Goal: Browse casually

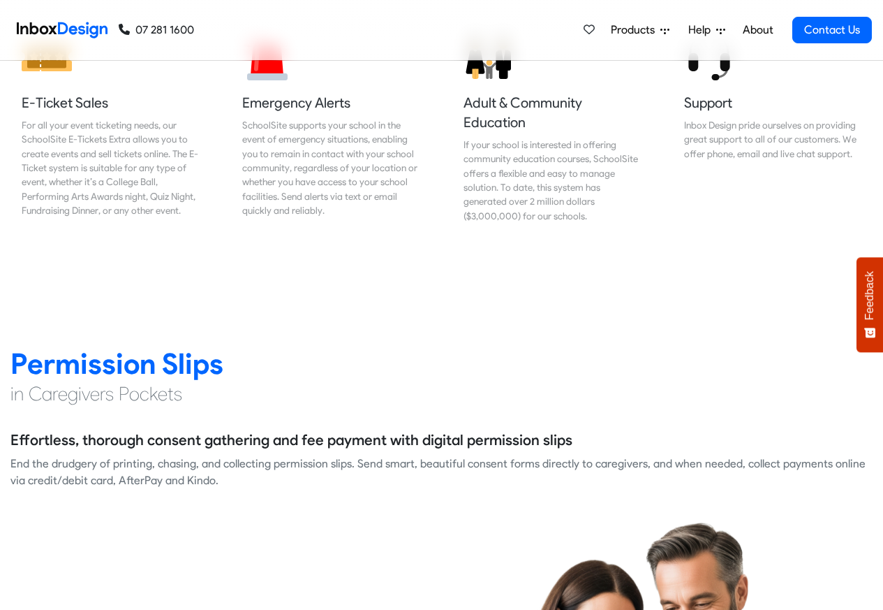
scroll to position [1760, 0]
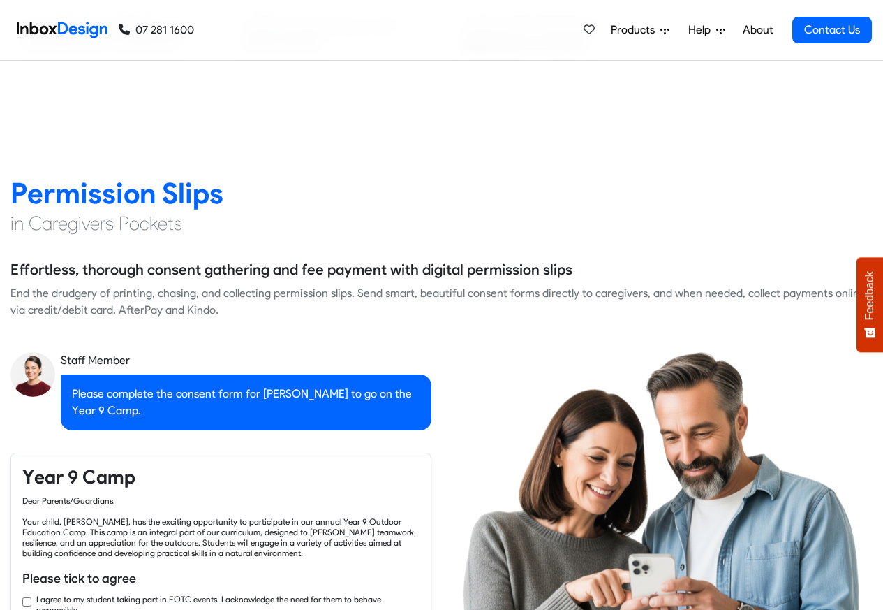
checkbox input "true"
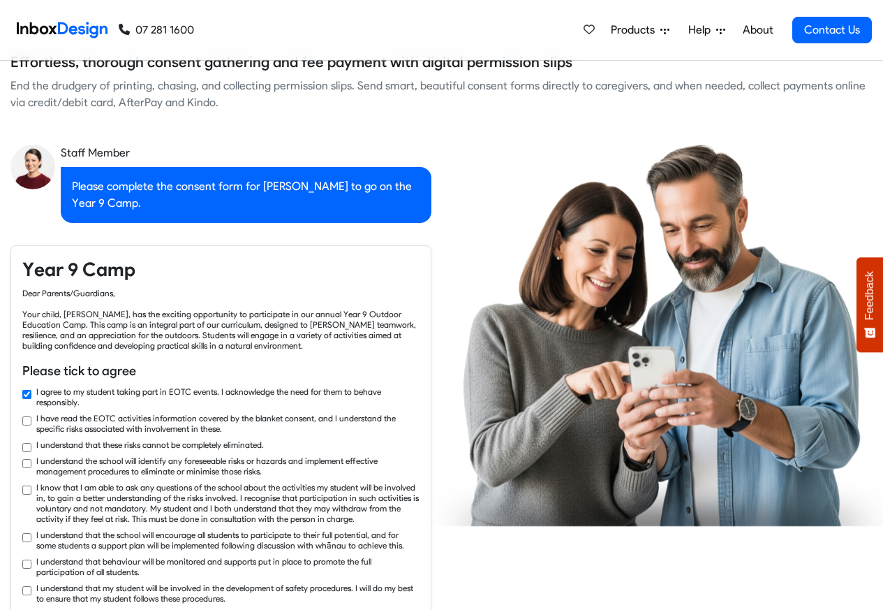
checkbox input "true"
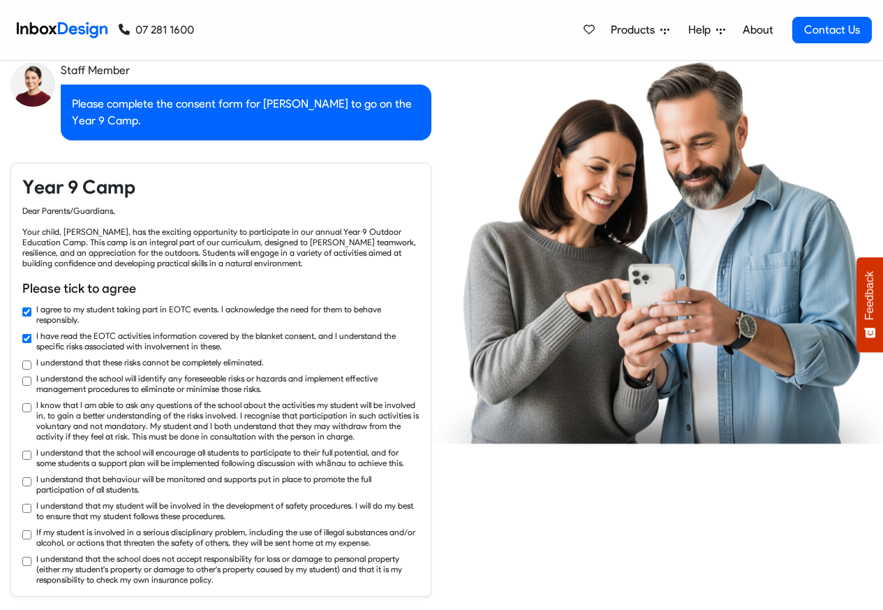
checkbox input "true"
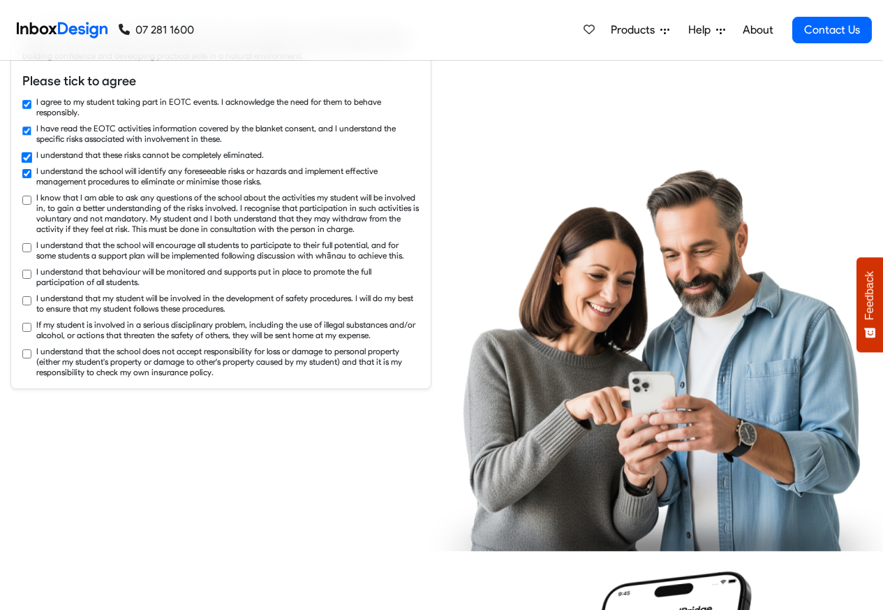
checkbox input "true"
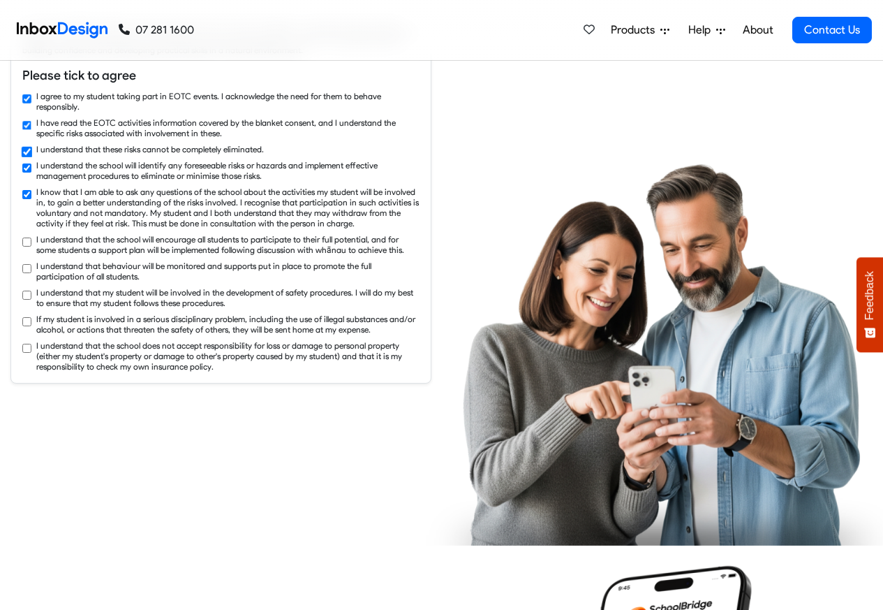
checkbox input "true"
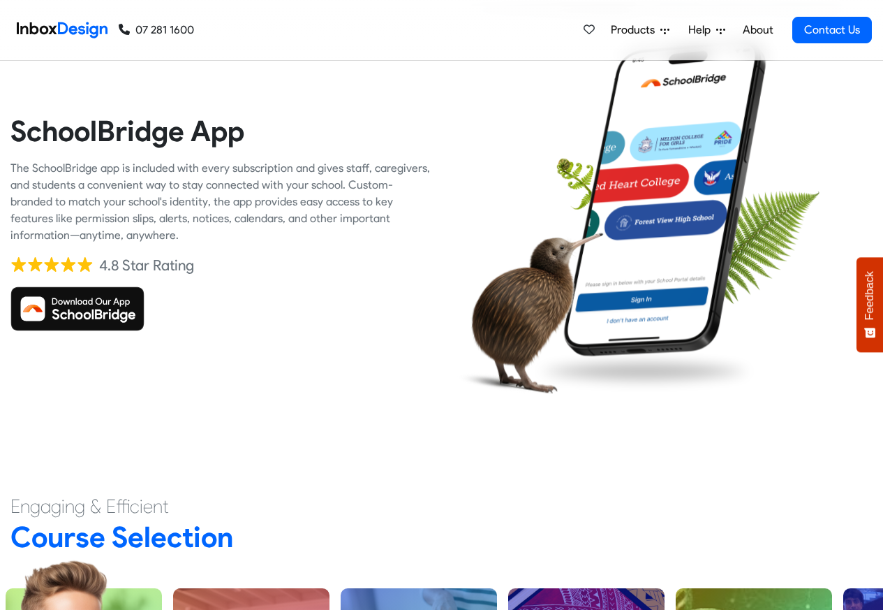
scroll to position [2933, 0]
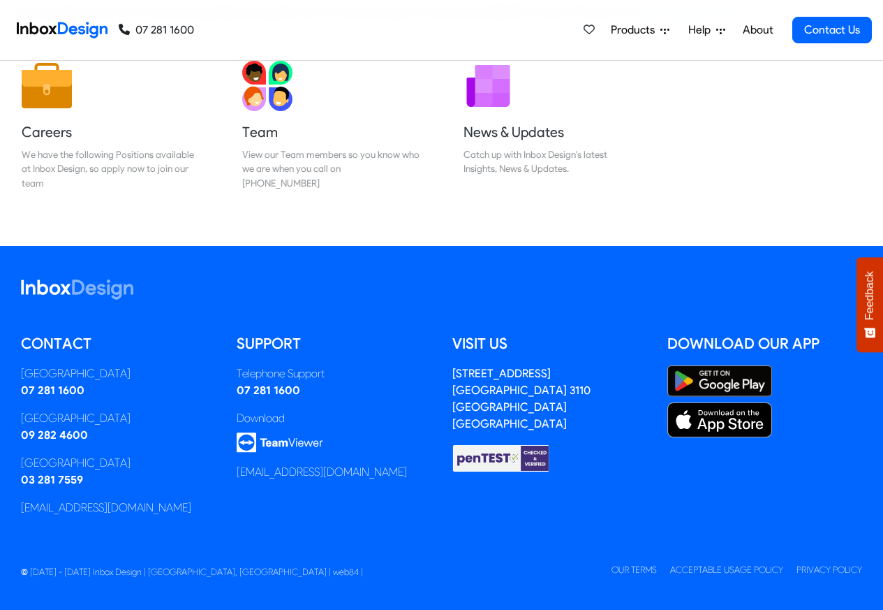
scroll to position [232, 0]
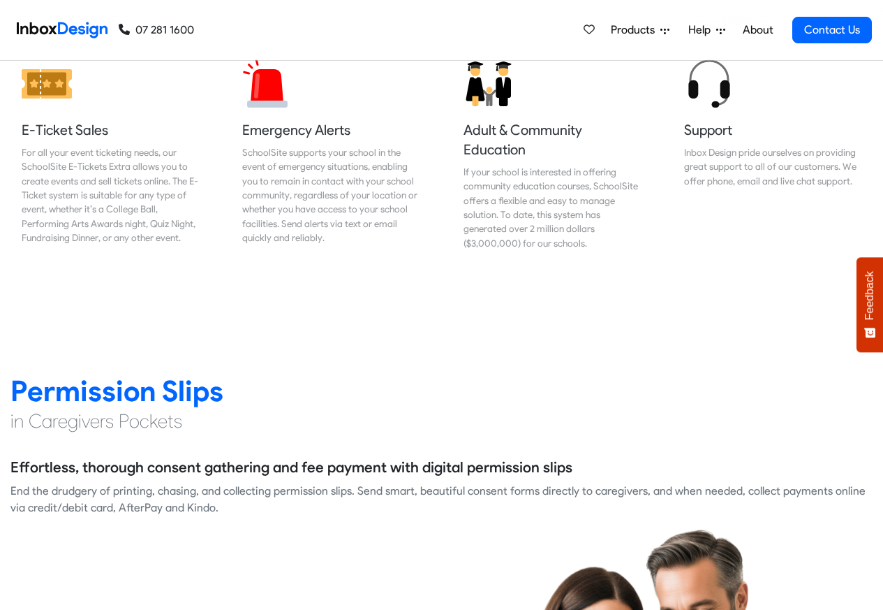
scroll to position [1760, 0]
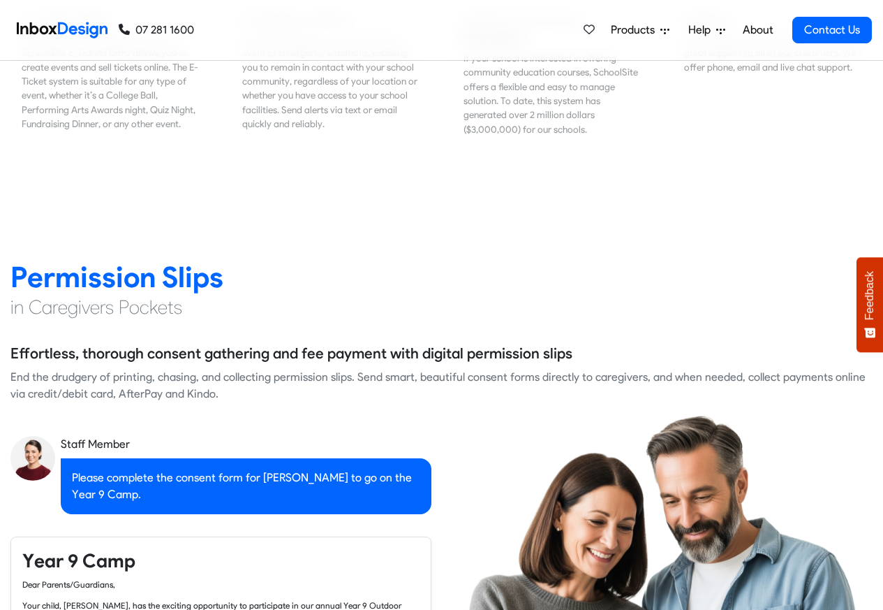
checkbox input "true"
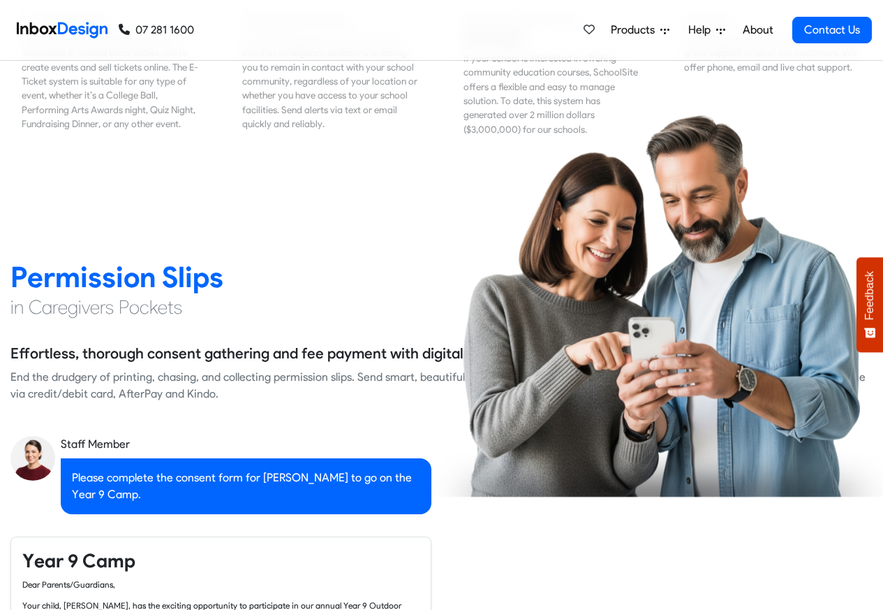
scroll to position [2260, 0]
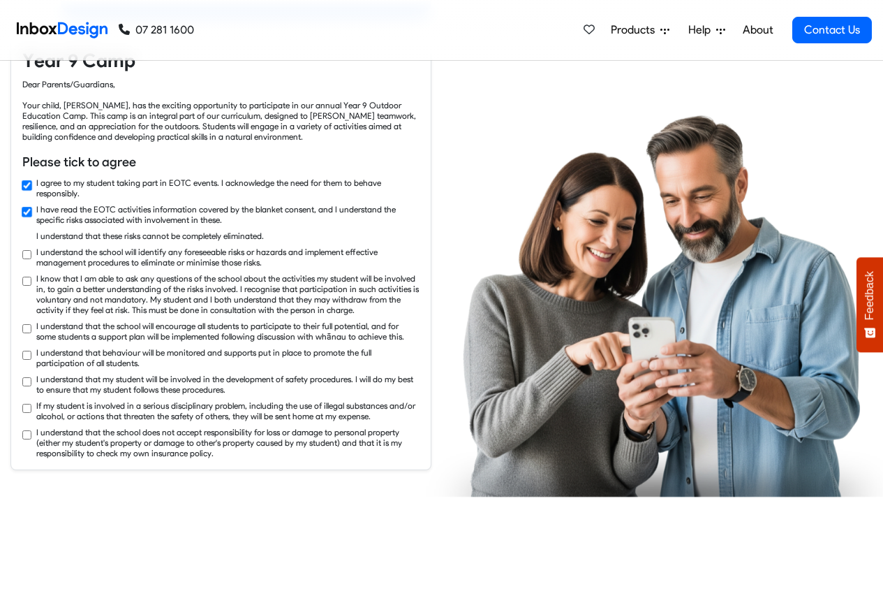
checkbox input "true"
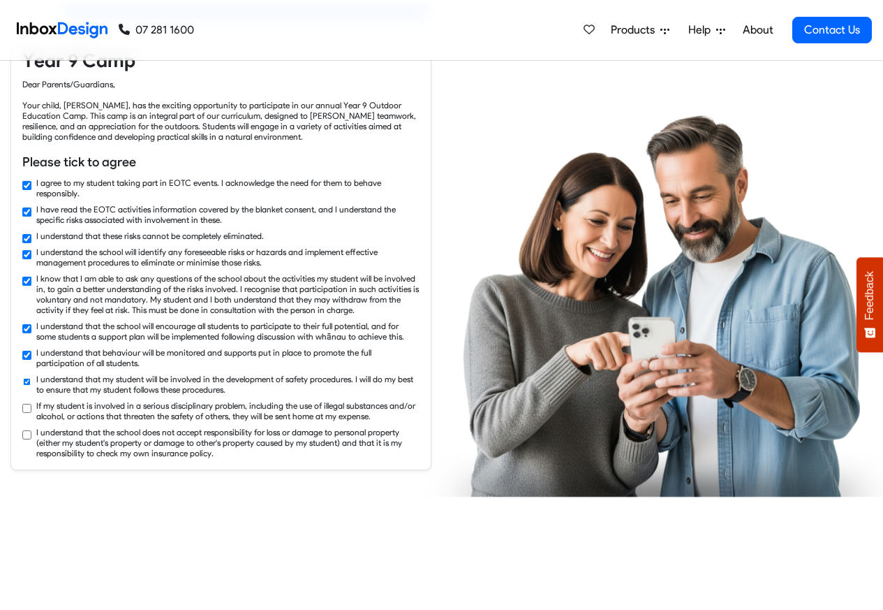
checkbox input "true"
